Goal: Information Seeking & Learning: Check status

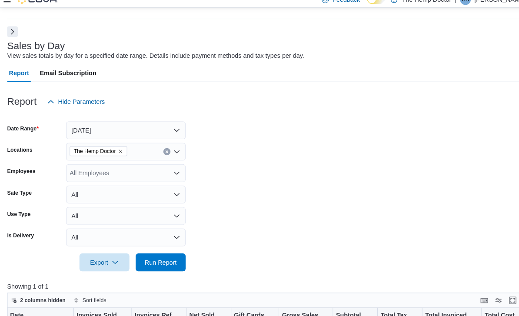
scroll to position [27, 0]
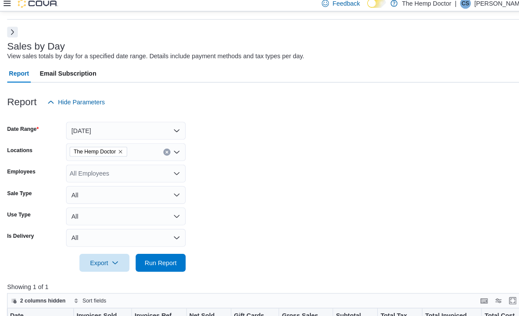
click at [10, 7] on icon at bounding box center [6, 7] width 7 height 7
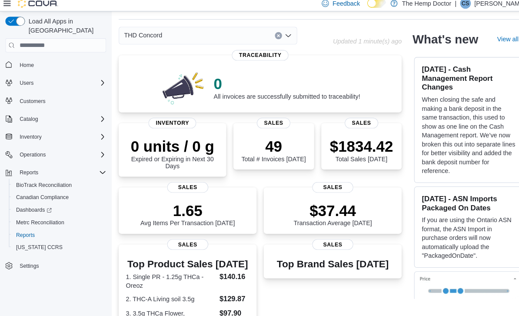
click at [9, 4] on icon at bounding box center [6, 7] width 7 height 7
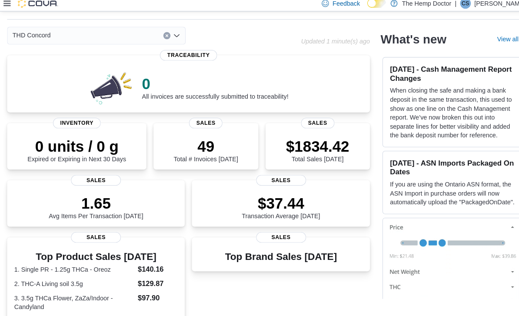
click at [210, 121] on span "Sales" at bounding box center [200, 124] width 33 height 10
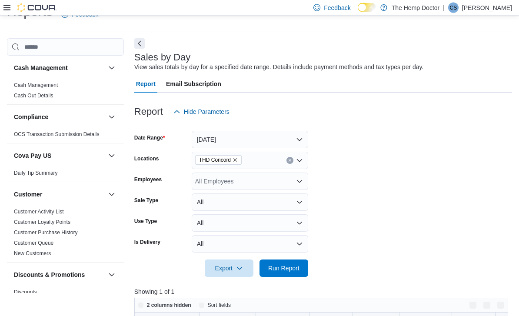
scroll to position [20, 0]
click at [297, 142] on button "[DATE]" at bounding box center [250, 139] width 116 height 17
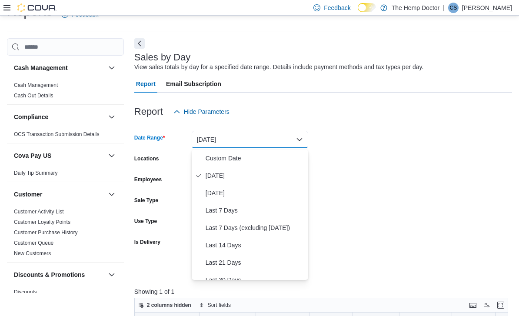
click at [239, 209] on span "Last 7 Days" at bounding box center [255, 210] width 99 height 10
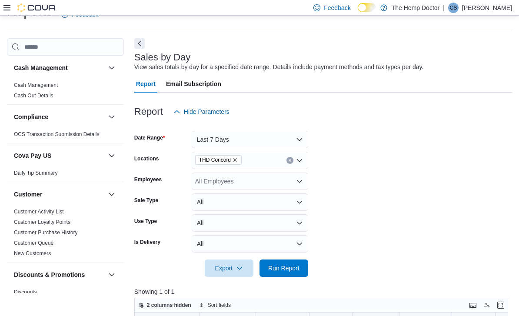
click at [286, 271] on span "Run Report" at bounding box center [283, 268] width 31 height 9
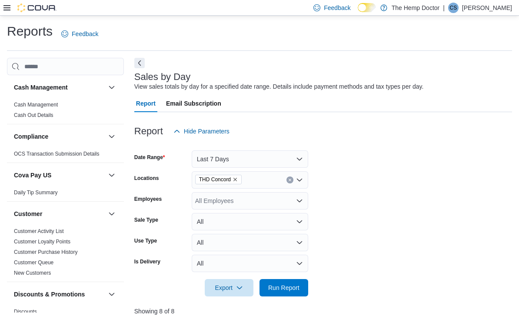
scroll to position [20, 0]
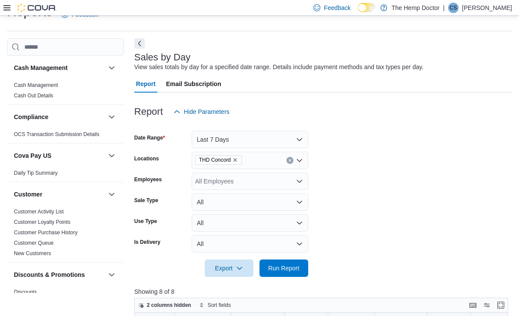
click at [240, 159] on span "THD Concord" at bounding box center [218, 160] width 46 height 10
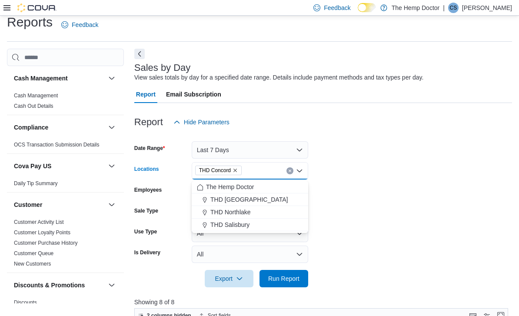
scroll to position [0, 0]
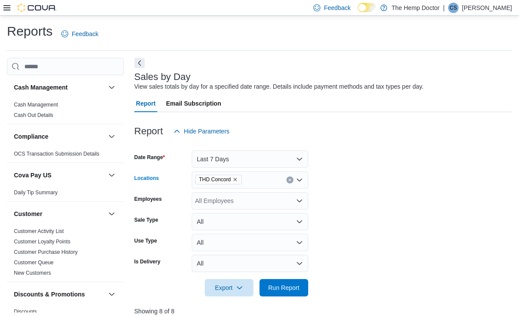
click at [12, 4] on div at bounding box center [29, 7] width 53 height 9
click at [18, 10] on img at bounding box center [36, 7] width 39 height 9
click at [9, 7] on icon at bounding box center [6, 7] width 7 height 7
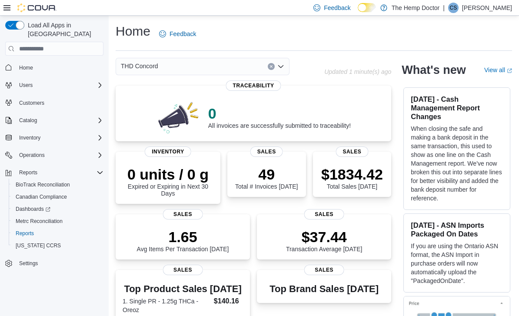
click at [3, 10] on icon at bounding box center [6, 7] width 7 height 7
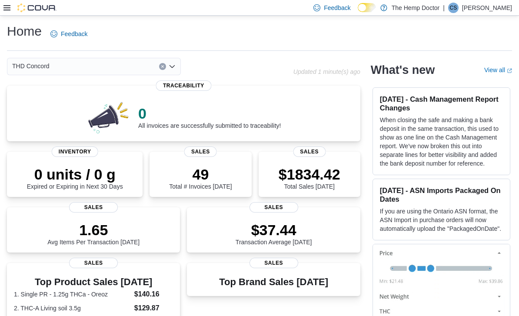
click at [170, 67] on icon "Open list of options" at bounding box center [171, 66] width 5 height 3
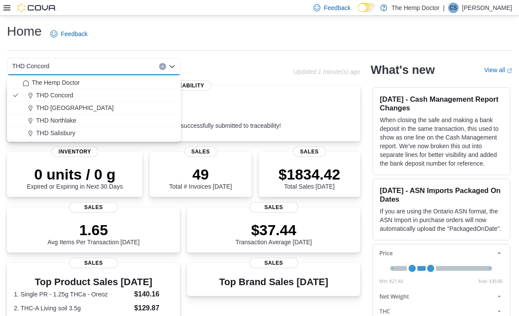
click at [76, 107] on span "THD [GEOGRAPHIC_DATA]" at bounding box center [74, 107] width 77 height 9
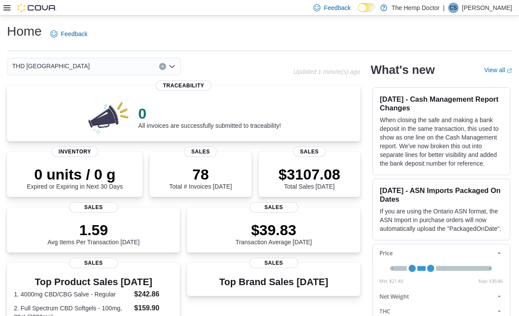
click at [170, 68] on icon "Open list of options" at bounding box center [171, 66] width 5 height 3
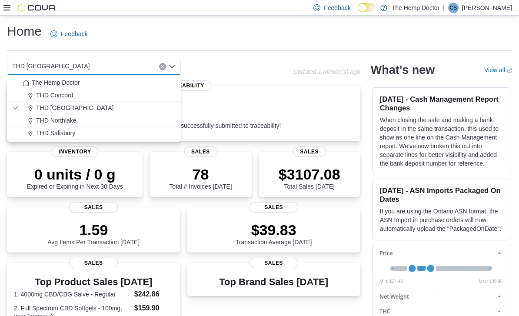
click at [70, 119] on span "THD Northlake" at bounding box center [56, 120] width 40 height 9
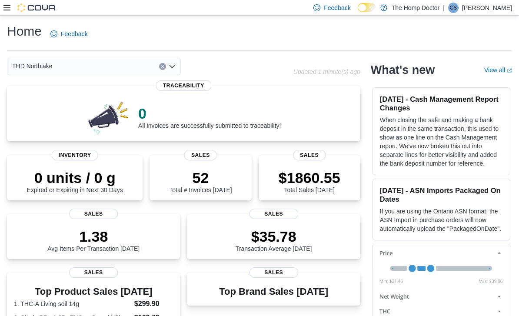
click at [312, 155] on span "Sales" at bounding box center [309, 155] width 33 height 10
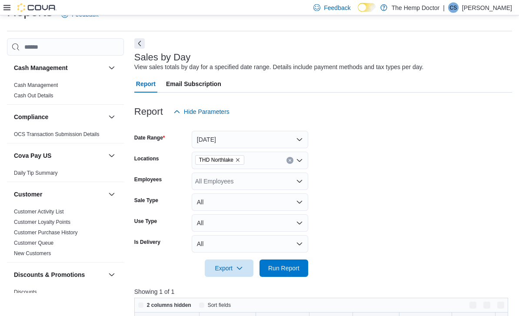
scroll to position [20, 0]
click at [294, 140] on button "[DATE]" at bounding box center [250, 139] width 116 height 17
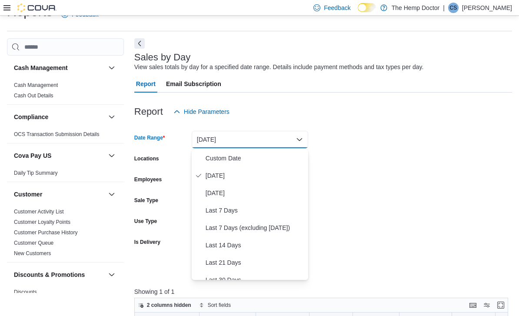
click at [246, 209] on span "Last 7 Days" at bounding box center [255, 210] width 99 height 10
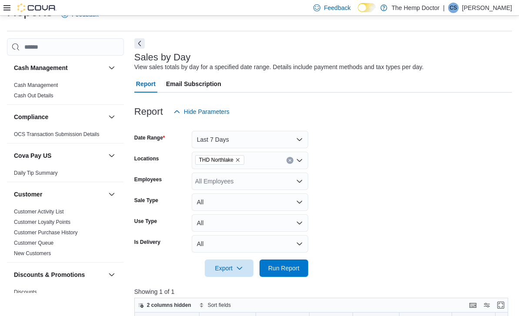
click at [288, 271] on span "Run Report" at bounding box center [283, 268] width 31 height 9
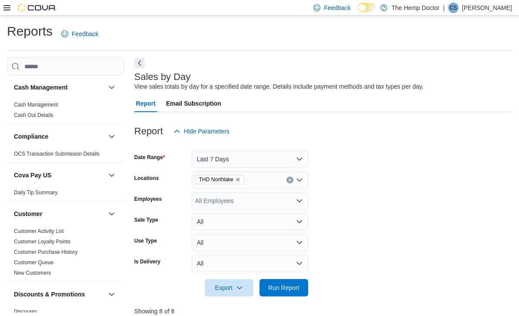
click at [10, 5] on icon at bounding box center [6, 7] width 7 height 7
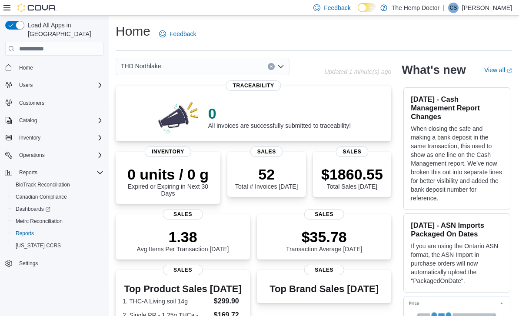
click at [282, 68] on icon "Open list of options" at bounding box center [280, 66] width 5 height 3
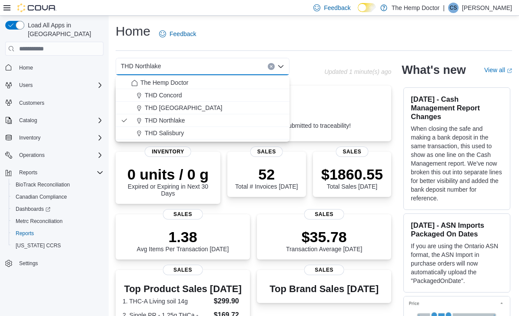
click at [186, 82] on span "The Hemp Doctor" at bounding box center [164, 82] width 48 height 9
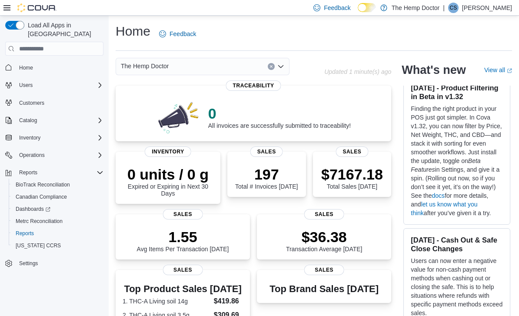
click at [355, 150] on span "Sales" at bounding box center [351, 151] width 33 height 10
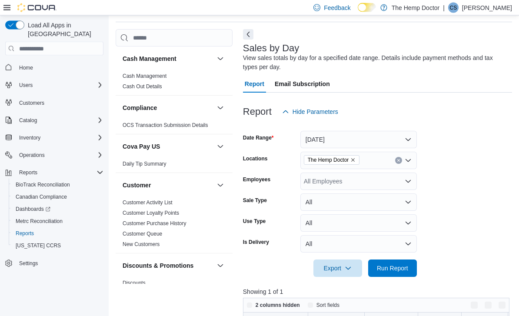
scroll to position [29, 0]
click at [408, 140] on button "[DATE]" at bounding box center [358, 139] width 116 height 17
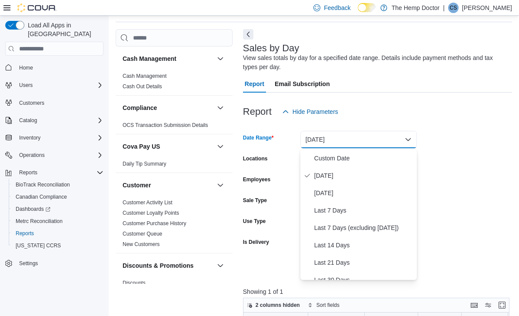
click at [347, 209] on span "Last 7 Days" at bounding box center [363, 210] width 99 height 10
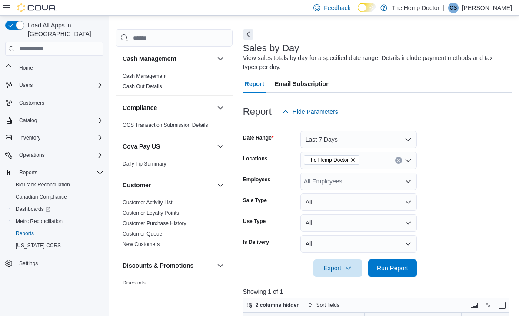
click at [395, 268] on span "Run Report" at bounding box center [392, 268] width 31 height 9
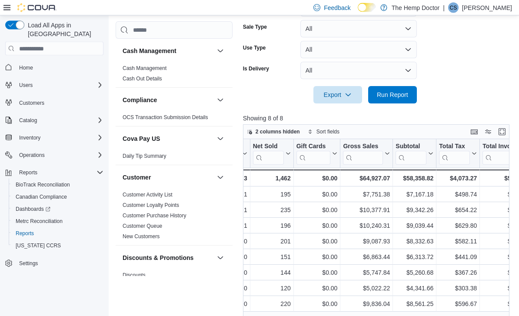
scroll to position [186, 0]
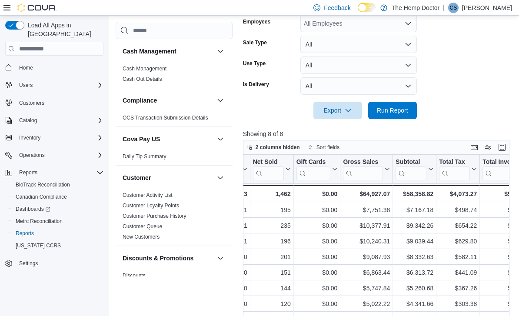
click at [8, 9] on icon at bounding box center [6, 7] width 7 height 7
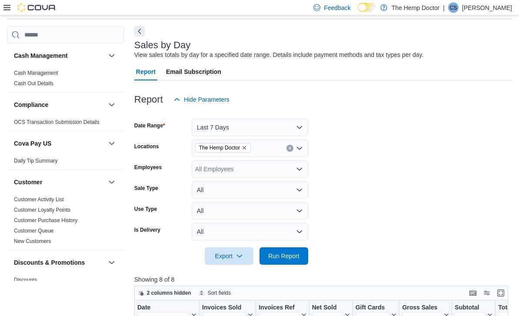
scroll to position [0, 0]
